Goal: Task Accomplishment & Management: Manage account settings

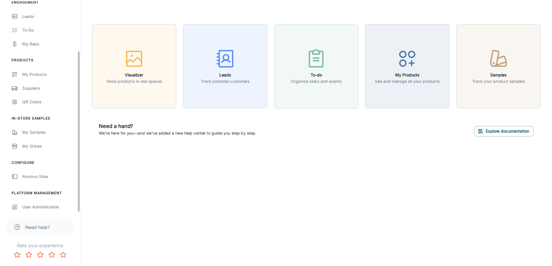
scroll to position [65, 0]
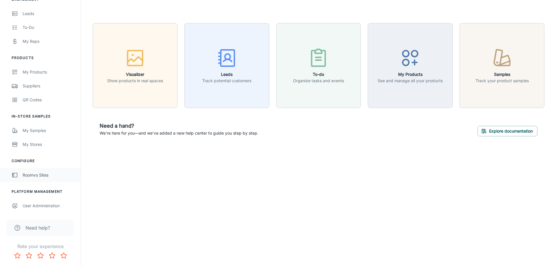
click at [50, 180] on link "Roomvo Sites" at bounding box center [40, 175] width 81 height 14
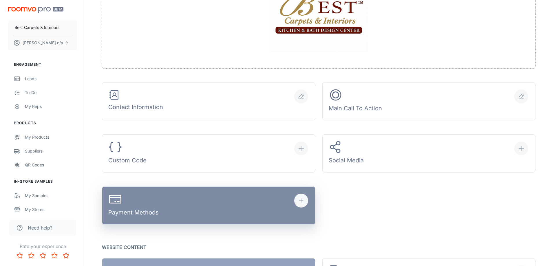
scroll to position [203, 0]
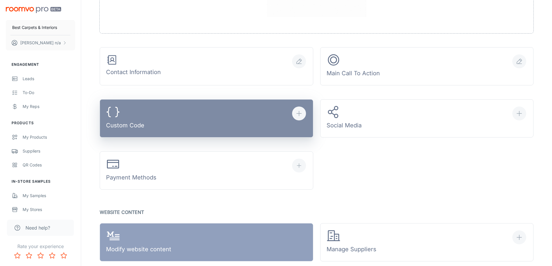
click at [244, 123] on button "Custom Code" at bounding box center [206, 118] width 213 height 38
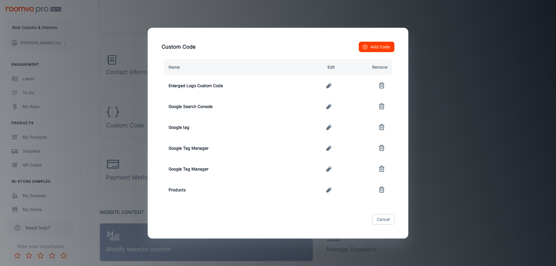
click at [380, 45] on button "Add Code" at bounding box center [377, 47] width 36 height 10
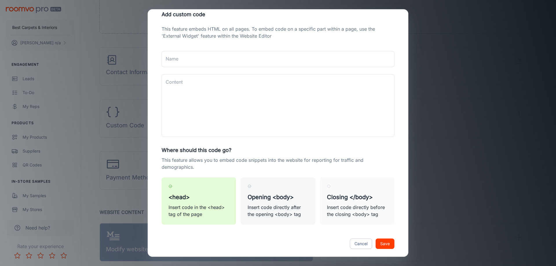
scroll to position [19, 0]
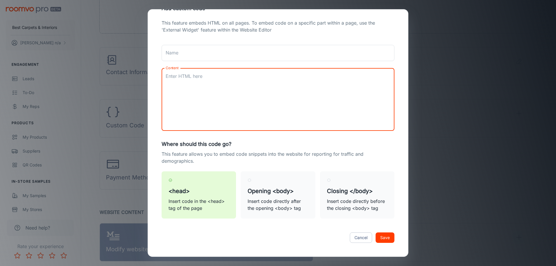
click at [250, 91] on textarea "Content" at bounding box center [278, 99] width 225 height 53
click at [231, 53] on input "Name" at bounding box center [278, 53] width 233 height 16
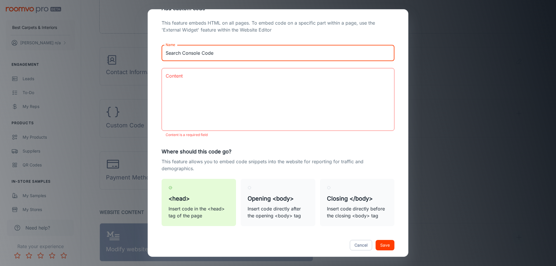
type input "Search Console Code"
click at [227, 89] on textarea "Content" at bounding box center [278, 99] width 225 height 53
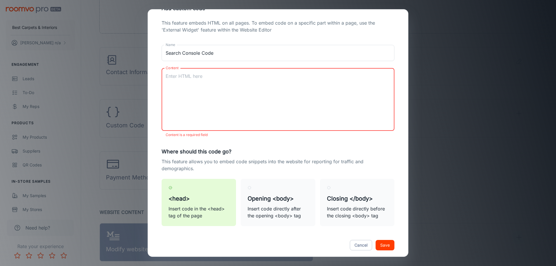
paste textarea "<meta name="google-site-verification" content="E35hspQ-MJRHNlqqxOHtmlO0Xu5PcLJe…"
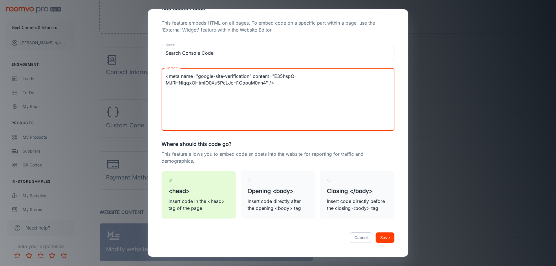
type textarea "<meta name="google-site-verification" content="E35hspQ-MJRHNlqqxOHtmlO0Xu5PcLJe…"
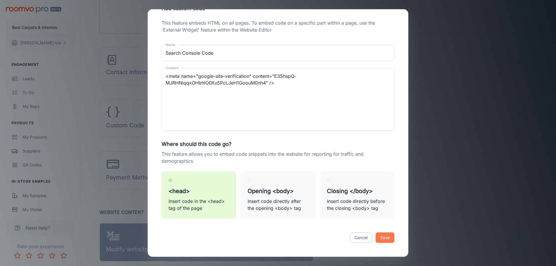
click at [377, 237] on button "Save" at bounding box center [385, 237] width 19 height 10
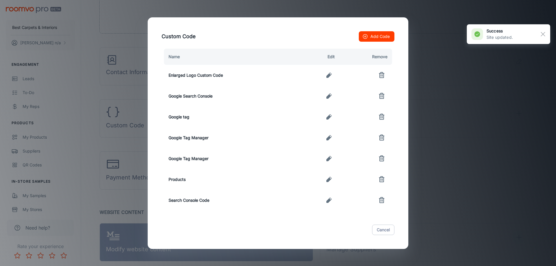
click at [326, 98] on icon "button" at bounding box center [328, 96] width 7 height 7
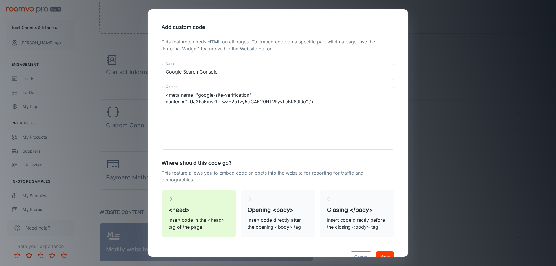
click at [361, 252] on button "Cancel" at bounding box center [361, 256] width 22 height 10
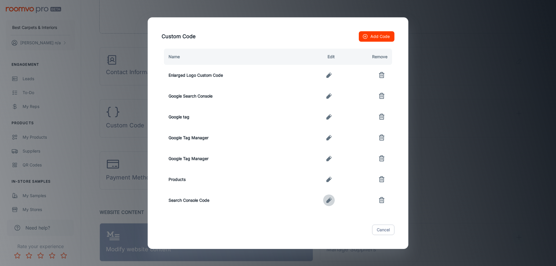
click at [330, 203] on icon "button" at bounding box center [328, 200] width 7 height 7
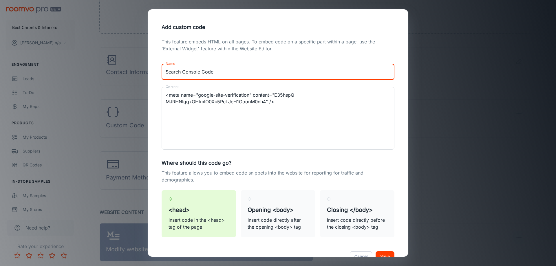
click at [268, 72] on input "Search Console Code" at bounding box center [278, 72] width 233 height 16
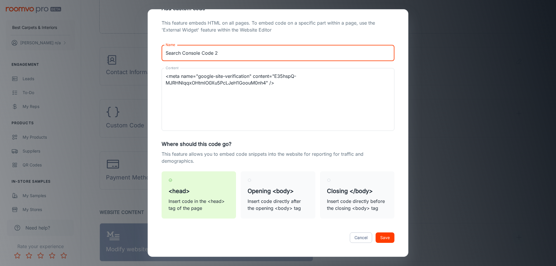
type input "Search Console Code 2"
click at [379, 236] on button "Save" at bounding box center [385, 237] width 19 height 10
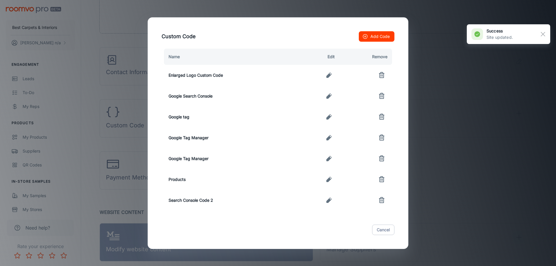
click at [334, 205] on td at bounding box center [317, 200] width 43 height 21
click at [331, 203] on icon "button" at bounding box center [328, 200] width 7 height 7
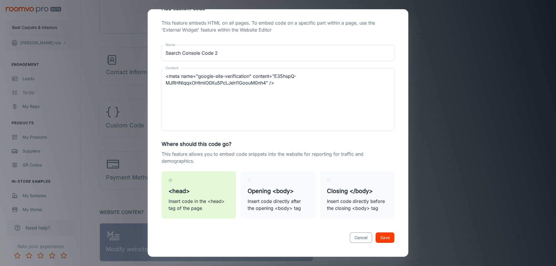
click at [360, 235] on button "Cancel" at bounding box center [361, 237] width 22 height 10
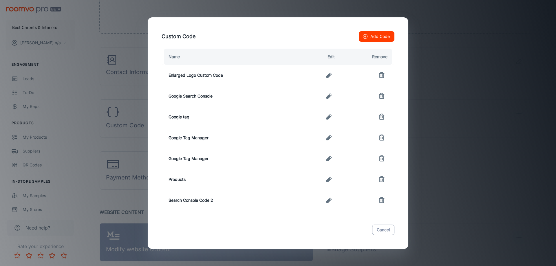
click at [391, 229] on button "Cancel" at bounding box center [383, 230] width 22 height 10
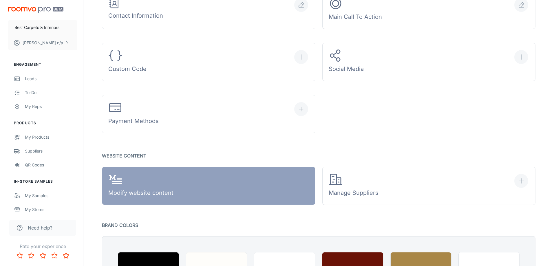
scroll to position [181, 0]
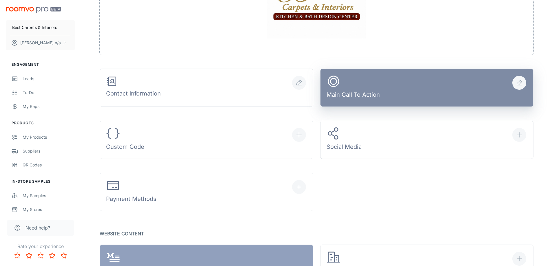
click at [402, 94] on button "Main Call To Action" at bounding box center [426, 88] width 213 height 38
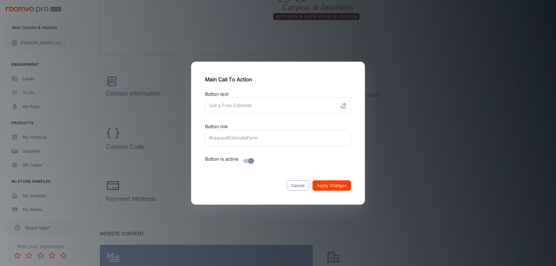
click at [302, 186] on button "Cancel" at bounding box center [298, 185] width 22 height 10
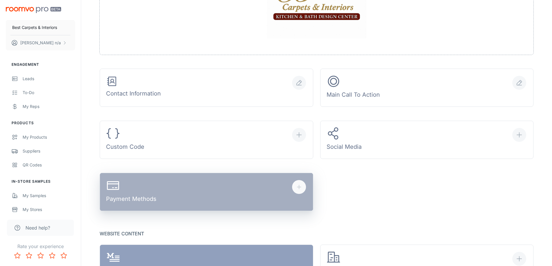
click at [182, 196] on button "Payment Methods" at bounding box center [206, 192] width 213 height 38
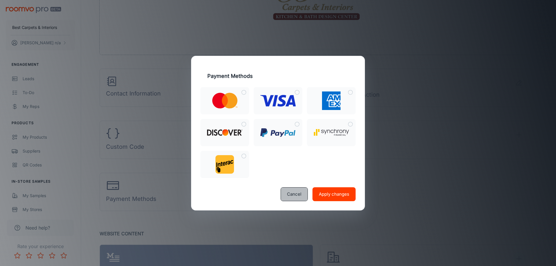
click at [295, 194] on button "Cancel" at bounding box center [294, 194] width 27 height 14
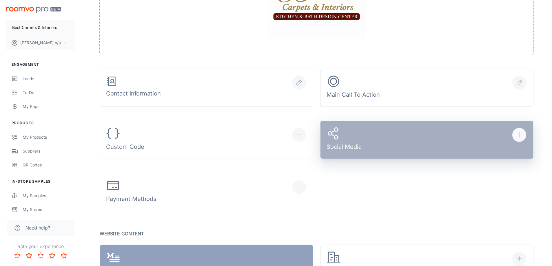
click at [356, 149] on div "Social Media" at bounding box center [343, 140] width 35 height 27
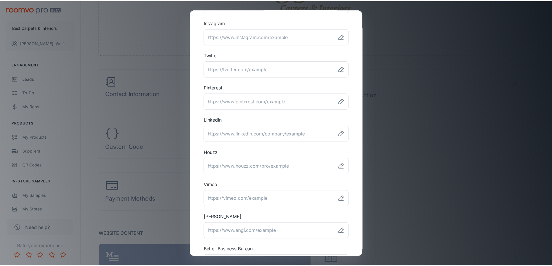
scroll to position [142, 0]
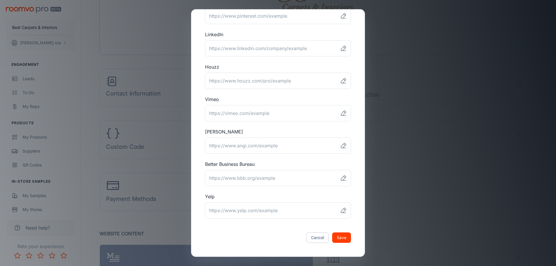
click at [315, 244] on div "Cancel Save" at bounding box center [278, 238] width 160 height 24
click at [314, 240] on button "Cancel" at bounding box center [317, 237] width 22 height 10
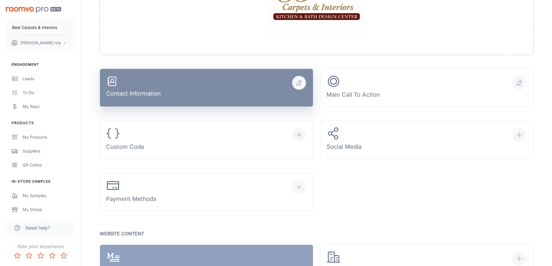
click at [260, 89] on button "Contact Information" at bounding box center [206, 88] width 213 height 38
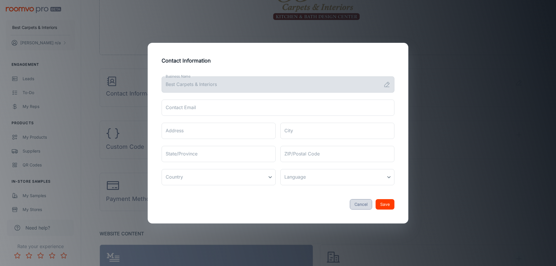
click at [354, 204] on button "Cancel" at bounding box center [361, 204] width 22 height 10
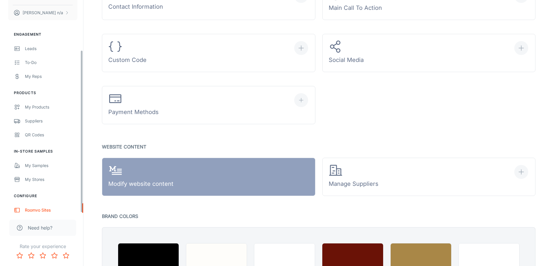
scroll to position [65, 0]
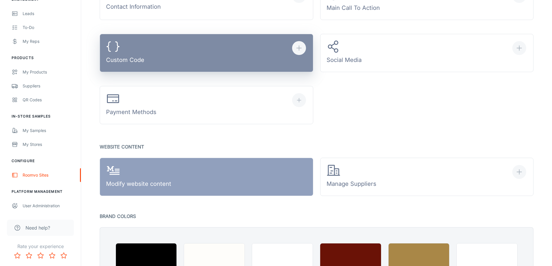
click at [221, 55] on button "Custom Code" at bounding box center [206, 53] width 213 height 38
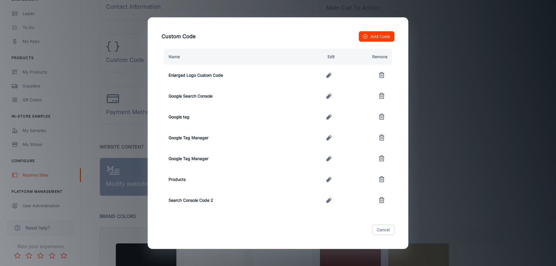
click at [332, 203] on icon "button" at bounding box center [328, 200] width 7 height 7
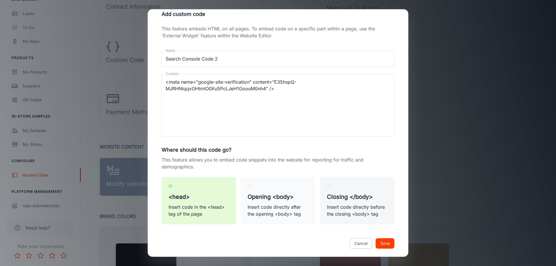
scroll to position [19, 0]
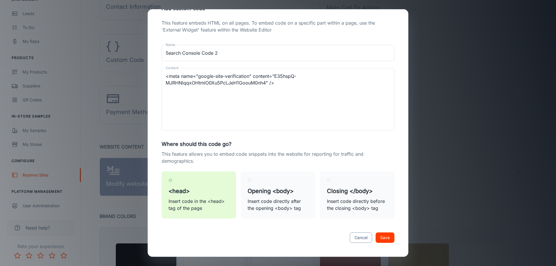
click at [360, 235] on button "Cancel" at bounding box center [361, 237] width 22 height 10
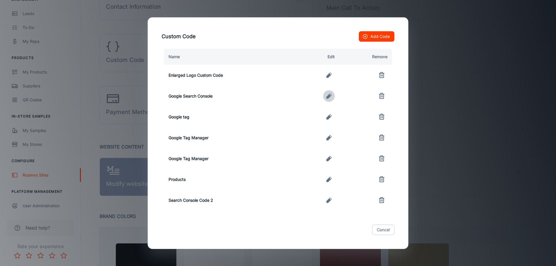
click at [325, 93] on button "button" at bounding box center [329, 96] width 12 height 12
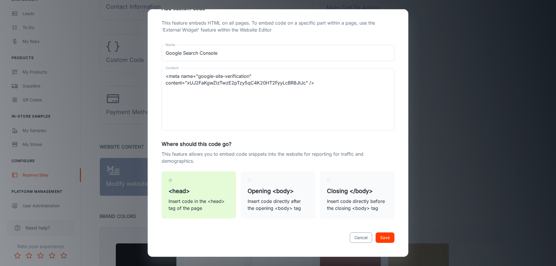
click at [358, 235] on button "Cancel" at bounding box center [361, 237] width 22 height 10
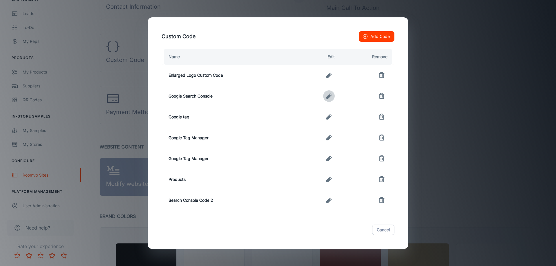
click at [327, 97] on icon "button" at bounding box center [328, 95] width 5 height 5
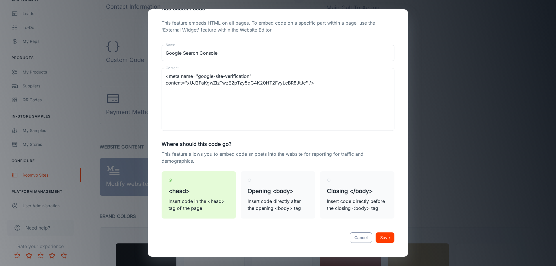
click at [360, 238] on button "Cancel" at bounding box center [361, 237] width 22 height 10
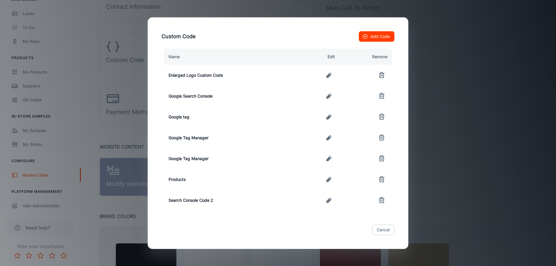
click at [379, 94] on line "button" at bounding box center [381, 94] width 5 height 0
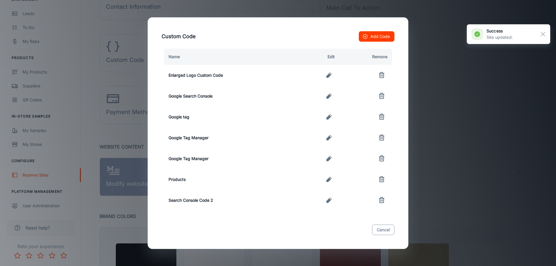
click at [387, 228] on button "Cancel" at bounding box center [383, 230] width 22 height 10
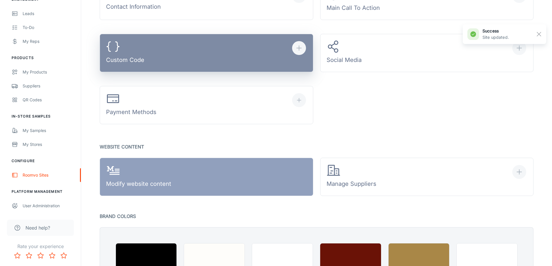
click at [193, 57] on button "Custom Code" at bounding box center [206, 53] width 213 height 38
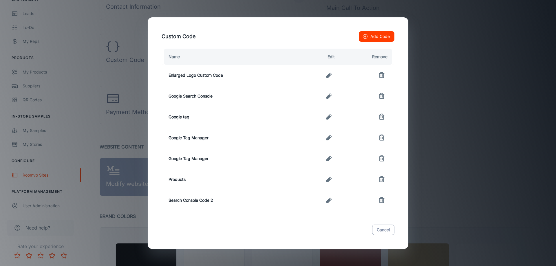
drag, startPoint x: 387, startPoint y: 235, endPoint x: 381, endPoint y: 229, distance: 8.2
click at [384, 234] on button "Cancel" at bounding box center [383, 230] width 22 height 10
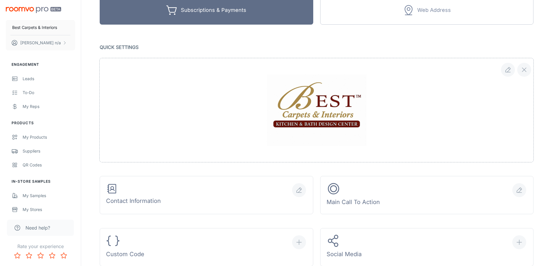
scroll to position [116, 0]
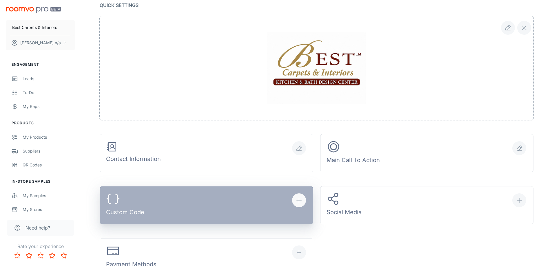
click at [198, 209] on button "Custom Code" at bounding box center [206, 205] width 213 height 38
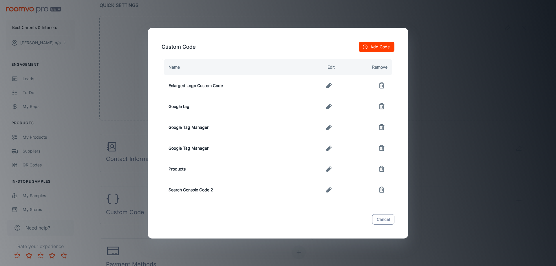
click at [387, 219] on button "Cancel" at bounding box center [383, 219] width 22 height 10
